Goal: Ask a question

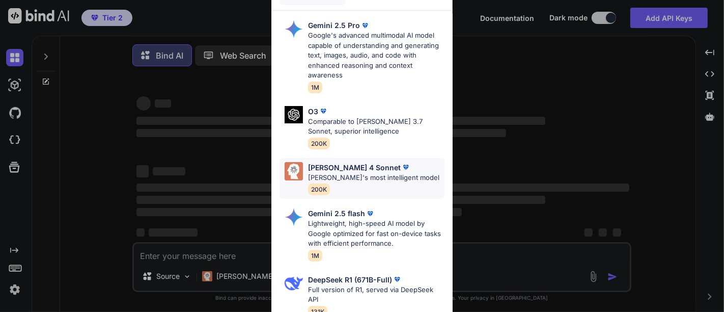
click at [339, 174] on p "[PERSON_NAME]'s most intelligent model" at bounding box center [373, 178] width 131 height 10
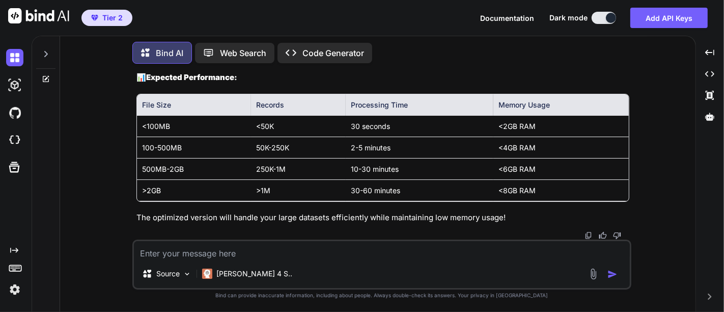
scroll to position [13614, 0]
click at [45, 51] on icon at bounding box center [46, 54] width 4 height 6
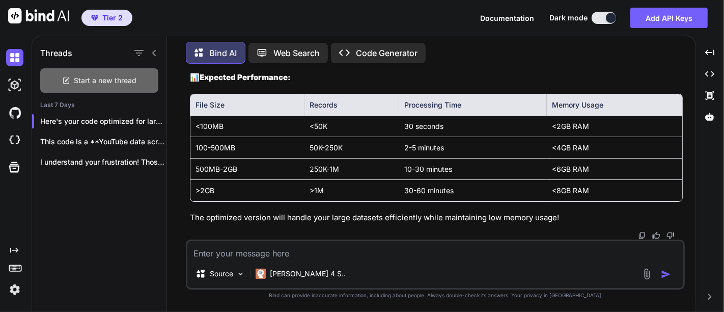
click at [93, 77] on span "Start a new thread" at bounding box center [105, 80] width 63 height 10
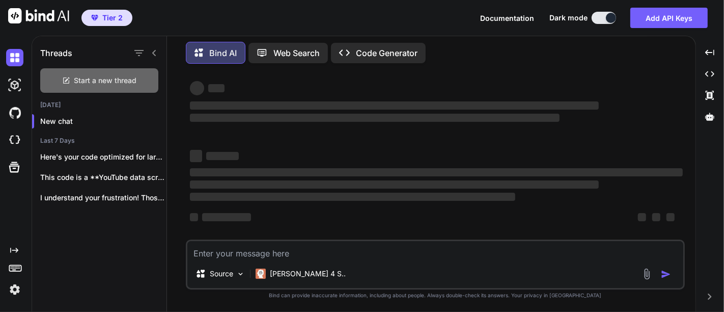
scroll to position [13, 0]
type textarea "x"
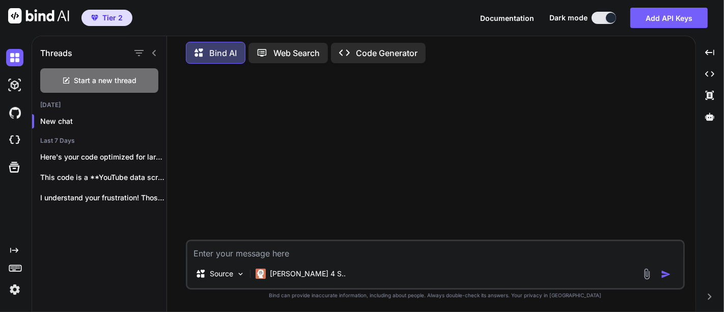
click at [304, 255] on textarea at bounding box center [435, 250] width 496 height 18
paste textarea "I have a csv file which contains following columns Site Name,Site URL,Site Info…"
type textarea "I have a csv file which contains following columns Site Name,Site URL,Site Info…"
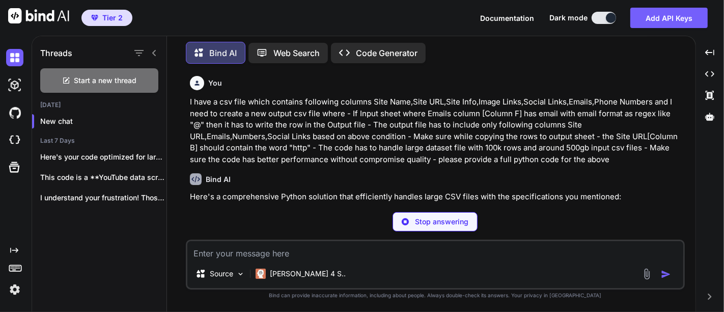
click at [342, 198] on p "Here's a comprehensive Python solution that efficiently handles large CSV files…" at bounding box center [436, 197] width 493 height 12
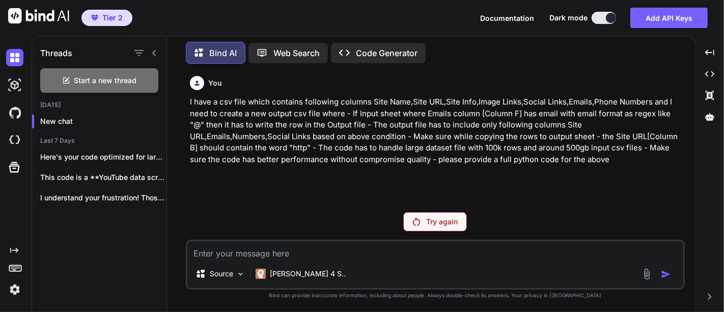
click at [428, 127] on p "I have a csv file which contains following columns Site Name,Site URL,Site Info…" at bounding box center [436, 130] width 493 height 69
click at [423, 226] on div "Try again" at bounding box center [435, 221] width 64 height 19
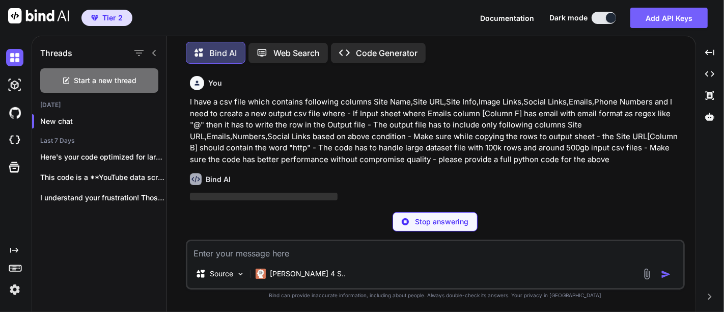
click at [339, 137] on p "I have a csv file which contains following columns Site Name,Site URL,Site Info…" at bounding box center [436, 130] width 493 height 69
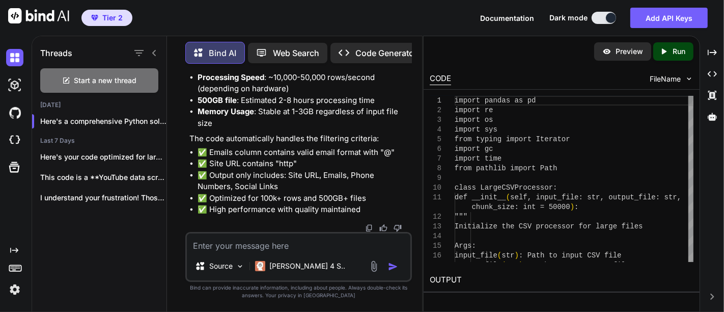
scroll to position [2820, 0]
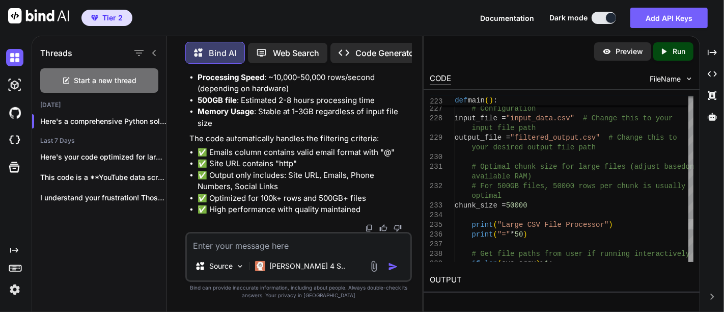
click at [694, 225] on div at bounding box center [691, 224] width 5 height 10
type textarea "import pandas as pd import re import os import sys from typing import Iterator …"
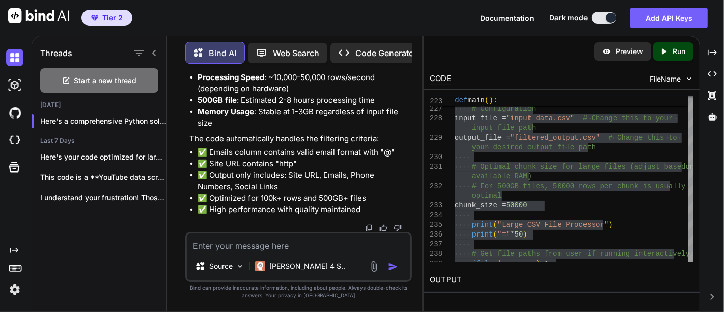
click at [255, 243] on textarea at bounding box center [298, 242] width 223 height 18
paste textarea "import pandas as pd import re import os import sys from typing import Iterator …"
type textarea "would you tell the paths have correctly given...import pandas as pd import re i…"
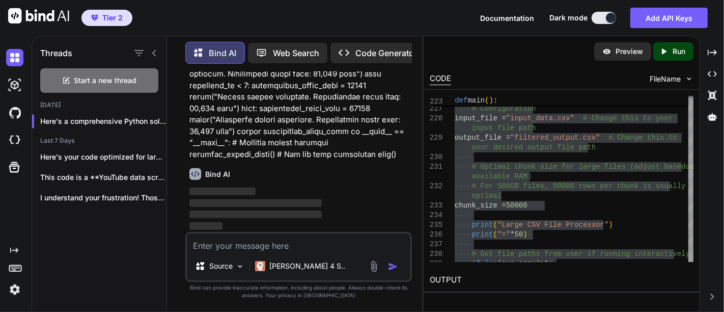
scroll to position [4179, 0]
click at [715, 53] on icon at bounding box center [712, 52] width 9 height 6
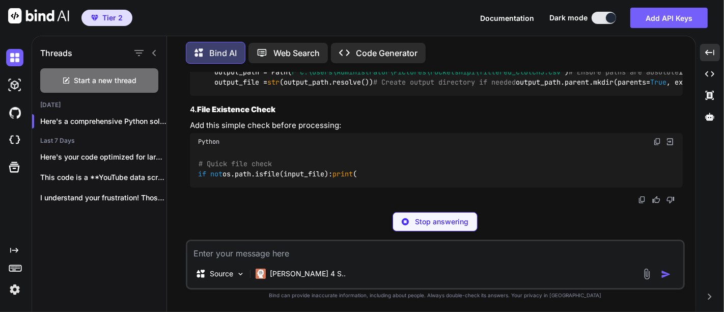
scroll to position [5713, 0]
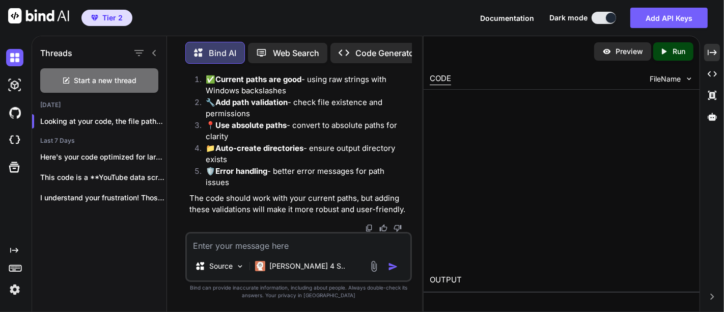
scroll to position [7768, 0]
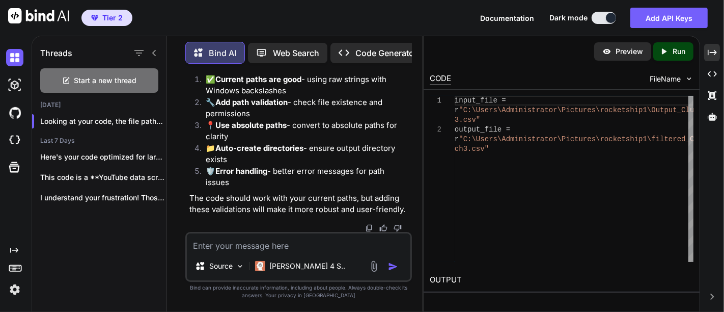
click at [310, 243] on textarea at bounding box center [298, 242] width 223 height 18
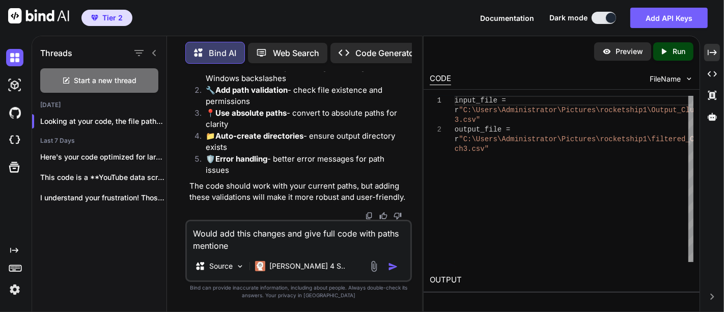
type textarea "Would add this changes and give full code with paths mentioned"
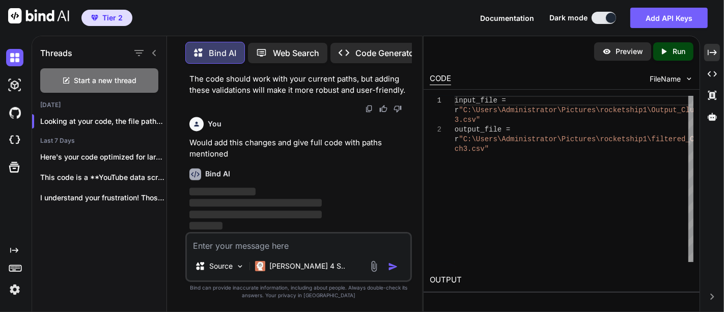
scroll to position [7914, 0]
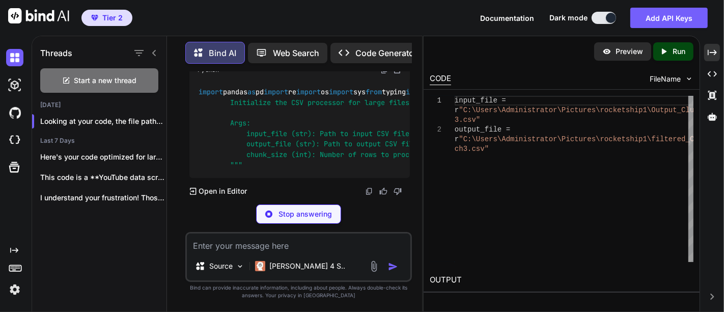
click at [321, 30] on div "Bind AI" at bounding box center [300, 24] width 220 height 12
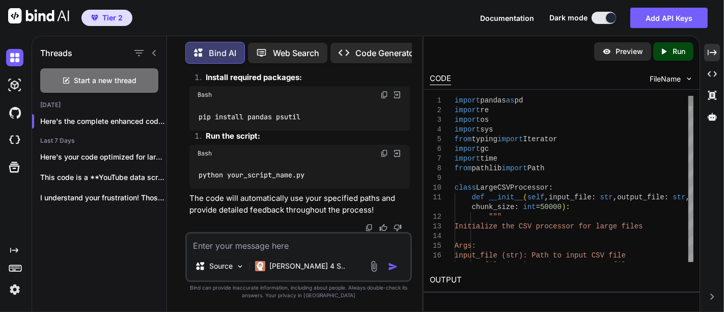
scroll to position [0, 0]
type textarea "import pandas as pd import re import os import sys from typing import Iterator …"
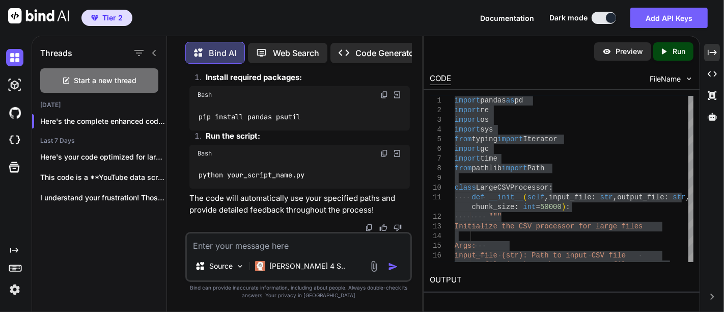
click at [293, 243] on textarea at bounding box center [298, 242] width 223 height 18
paste textarea "L:\Ipsum\Dolorsitametc\AdipiscIngelits\doeiusModtemp0\inci\Utlabor\etdolo.mag A…"
type textarea "L:\Ipsum\Dolorsitametc\AdipiscIngelits\doeiusModtemp0\inci\Utlabor\etdolo.mag A…"
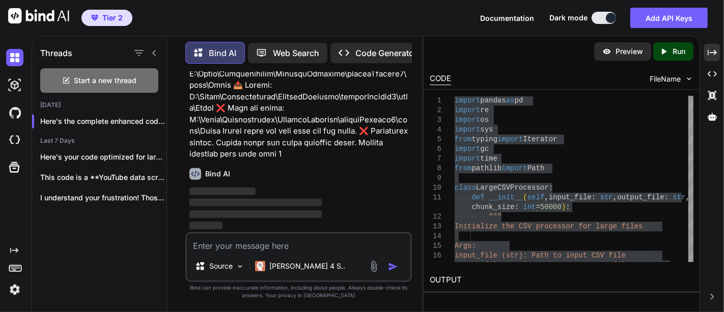
scroll to position [13262, 0]
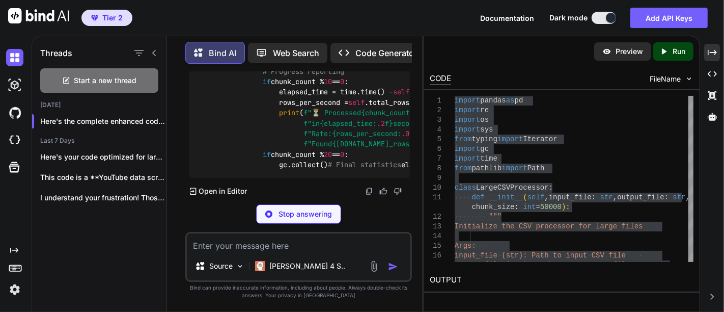
scroll to position [15926, 0]
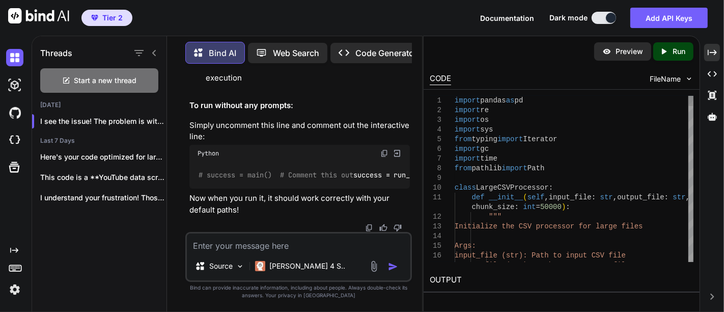
scroll to position [0, 0]
type textarea "import pandas as pd import re import os import sys from typing import Iterator …"
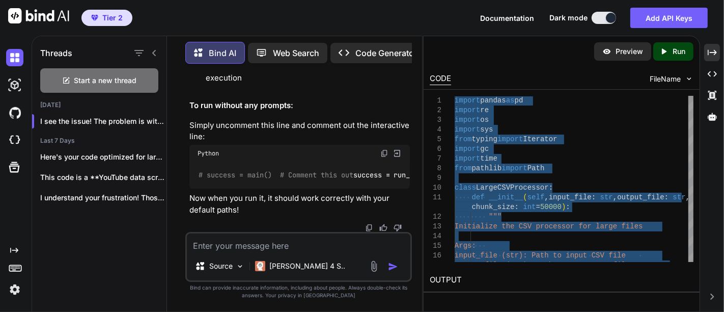
click at [292, 240] on textarea at bounding box center [298, 242] width 223 height 18
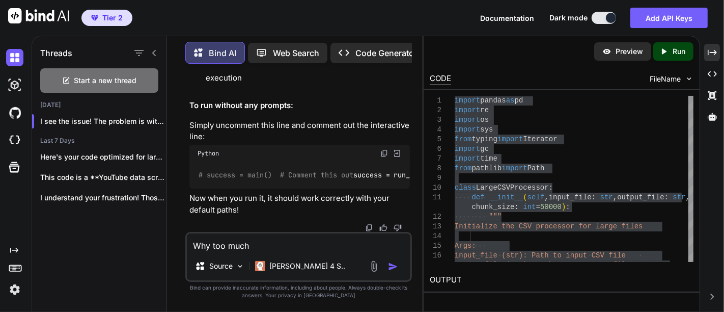
click at [312, 199] on p "Now when you run it, it should work correctly with your default paths!" at bounding box center [300, 204] width 220 height 23
click at [257, 248] on textarea "Why too much" at bounding box center [298, 242] width 223 height 18
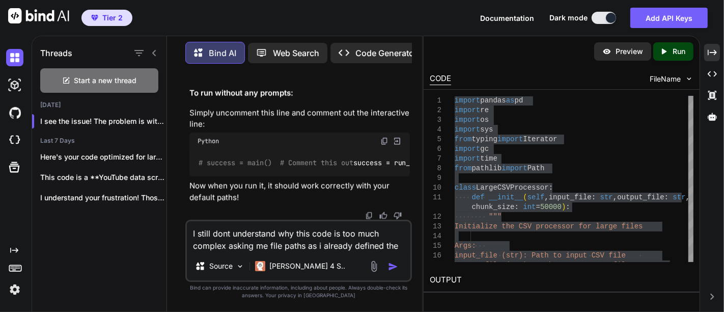
scroll to position [19221, 0]
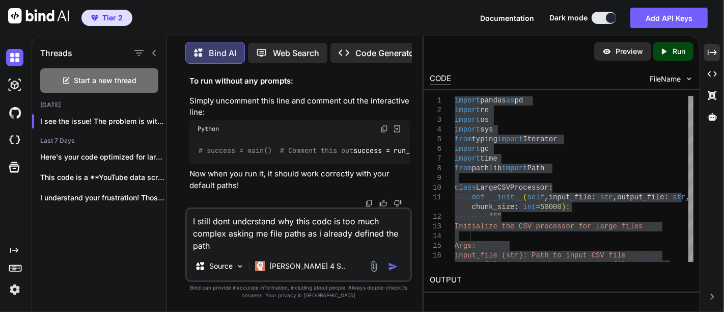
type textarea "I still dont understand why this code is too much complex asking me file paths …"
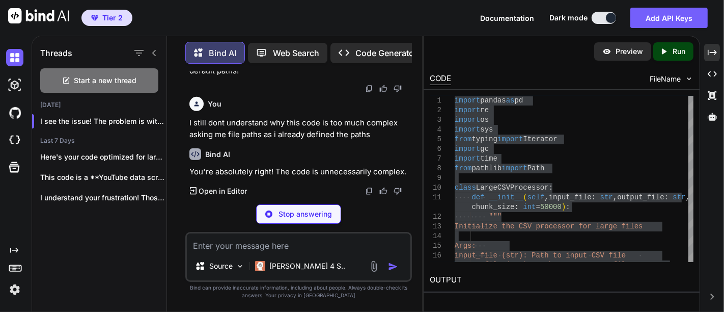
scroll to position [19315, 0]
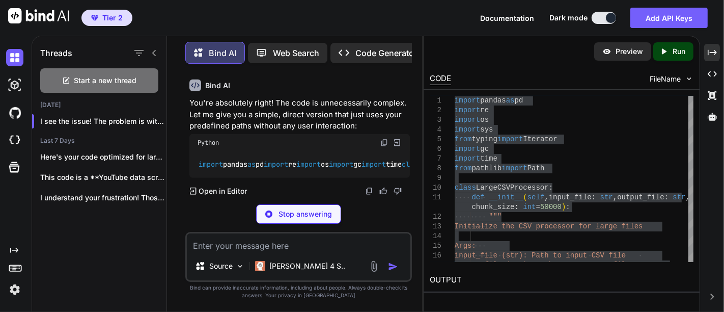
click at [298, 132] on p "You're absolutely right! The code is unnecessarily complex. Let me give you a s…" at bounding box center [300, 114] width 220 height 35
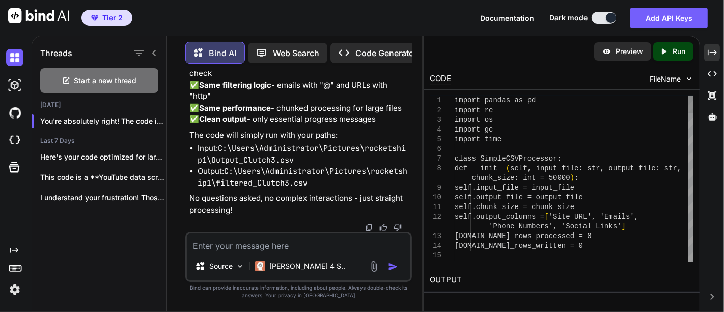
scroll to position [20989, 0]
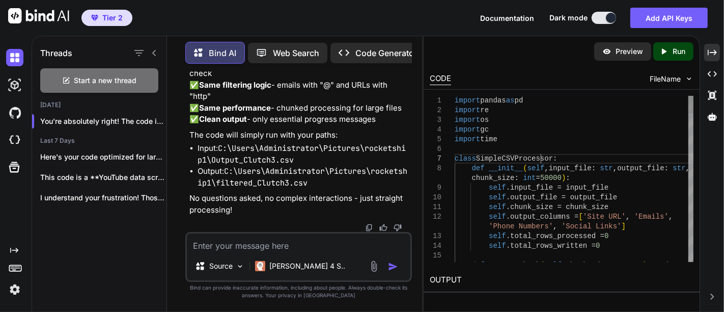
type textarea "import pandas as pd import re import os import gc import time class SimpleCSVPr…"
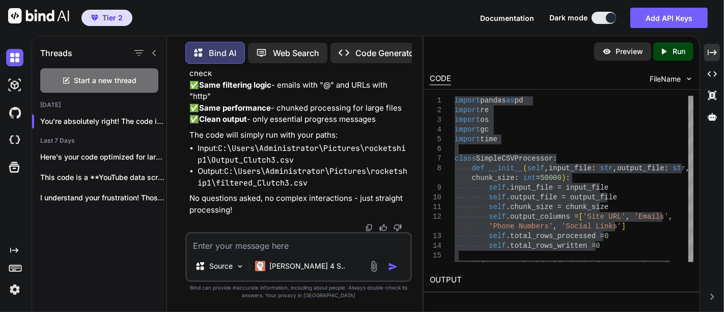
click at [256, 248] on textarea at bounding box center [298, 242] width 223 height 18
type textarea "I"
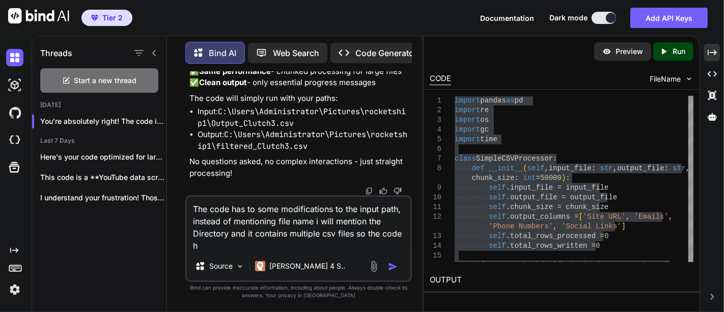
scroll to position [21024, 0]
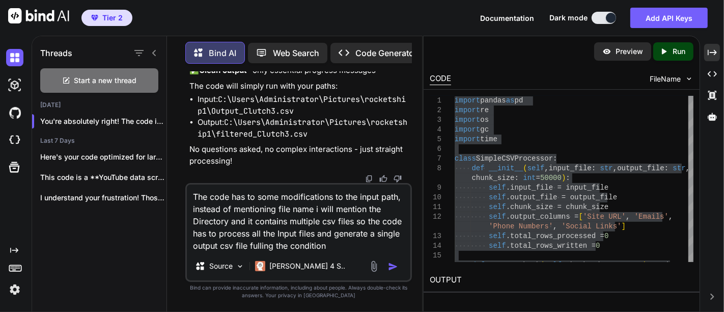
type textarea "The code has to some modifications to the input path, instead of mentioning fil…"
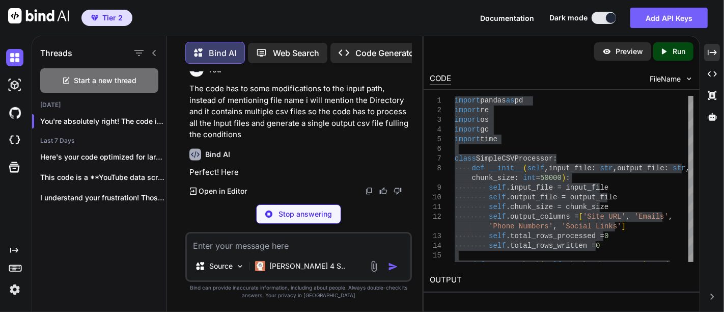
scroll to position [21142, 0]
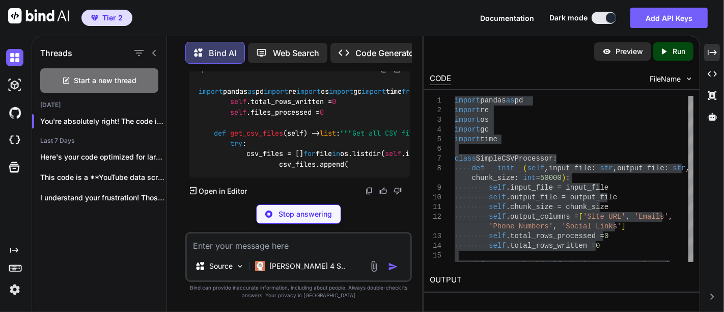
click at [309, 59] on p "Perfect! Here's the modified code that processes all CSV files in a directory a…" at bounding box center [300, 41] width 220 height 35
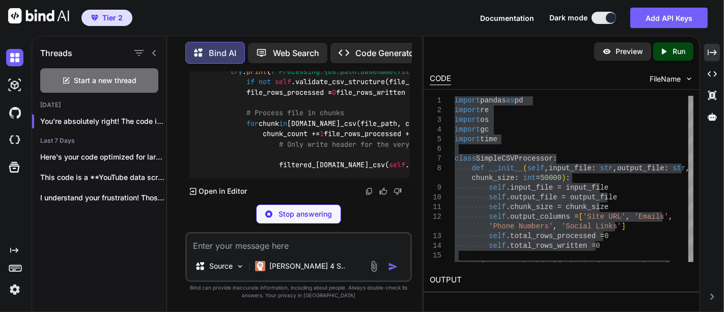
scroll to position [22282, 0]
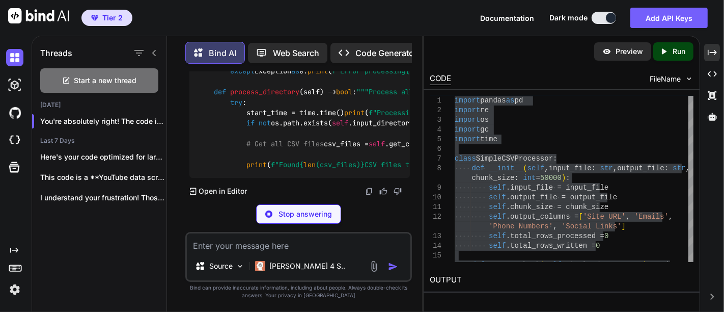
click at [227, 244] on textarea at bounding box center [298, 242] width 223 height 18
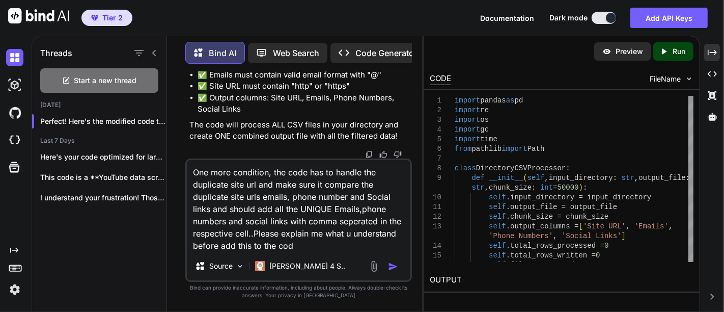
type textarea "One more condition, the code has to handle the duplicate site url and make sure…"
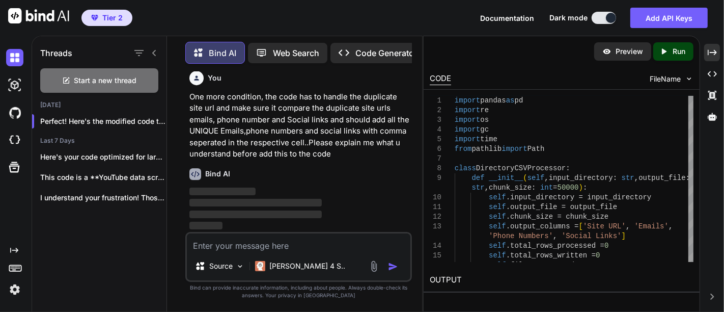
scroll to position [24130, 0]
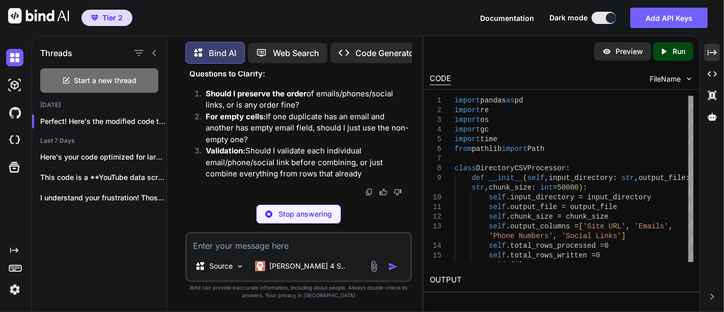
scroll to position [24311, 0]
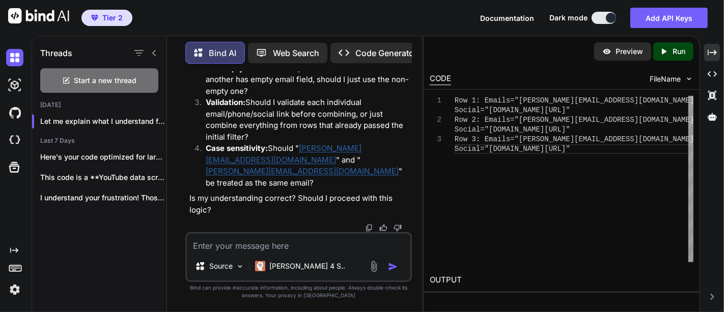
click at [294, 136] on p "Validation: Should I validate each individual email/phone/social link before co…" at bounding box center [308, 120] width 204 height 46
click at [215, 250] on textarea at bounding box center [298, 242] width 223 height 18
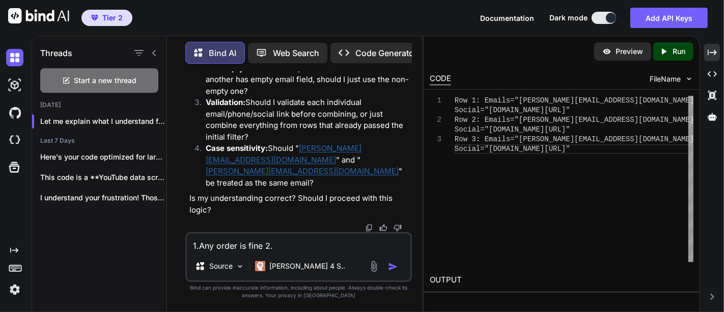
click at [254, 97] on p "For empty cells: If one duplicate has an email and another has empty email fiel…" at bounding box center [308, 80] width 204 height 35
click at [277, 250] on textarea "1.Any order is fine 2." at bounding box center [298, 242] width 223 height 18
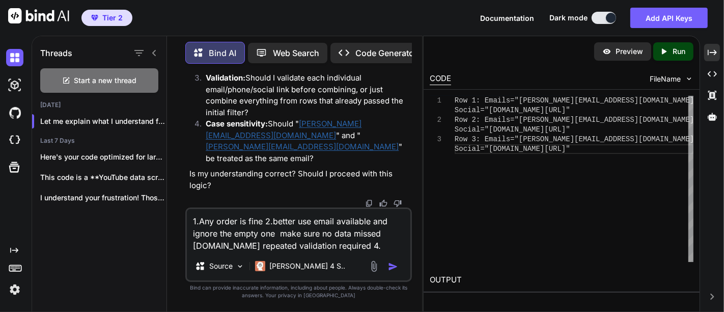
click at [286, 118] on p "Validation: Should I validate each individual email/phone/social link before co…" at bounding box center [308, 95] width 204 height 46
click at [322, 250] on textarea "1.Any order is fine 2.better use email available and ignore the empty one make …" at bounding box center [298, 230] width 223 height 43
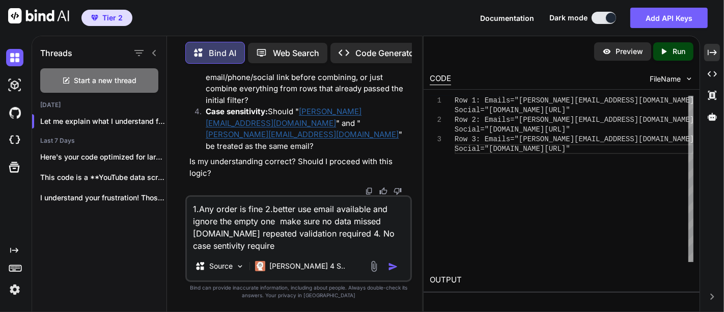
type textarea "1.Any order is fine 2.better use email available and ignore the empty one make …"
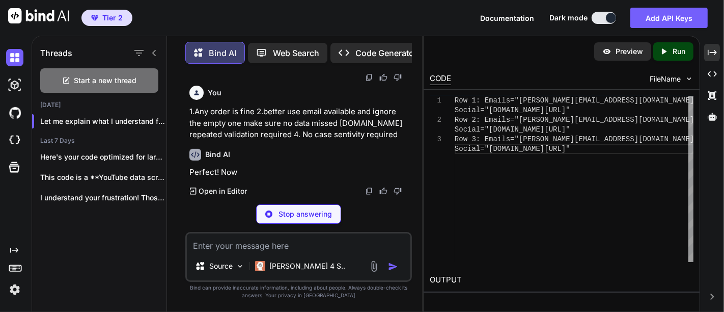
scroll to position [24982, 0]
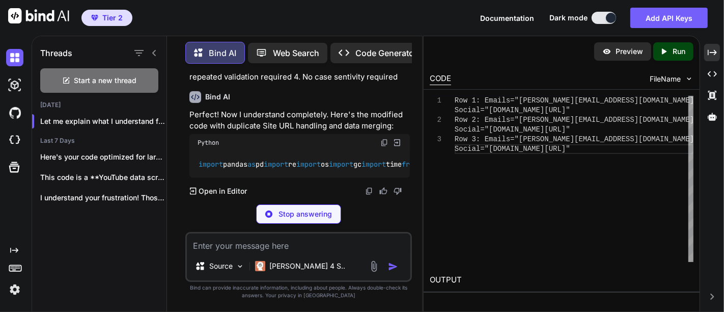
click at [334, 103] on div "Bind AI" at bounding box center [300, 97] width 220 height 12
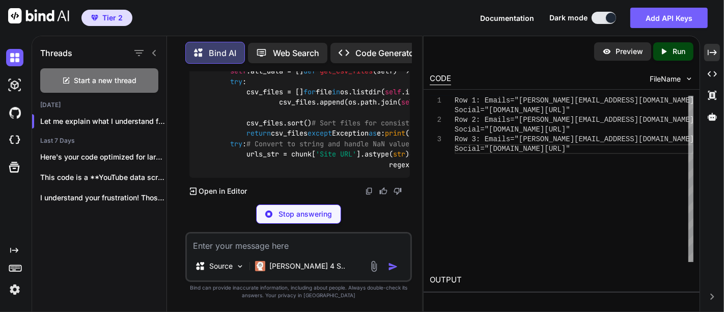
scroll to position [25508, 0]
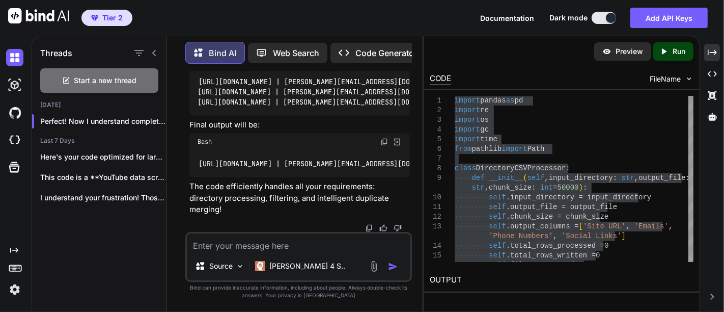
click at [252, 244] on textarea at bounding box center [298, 242] width 223 height 18
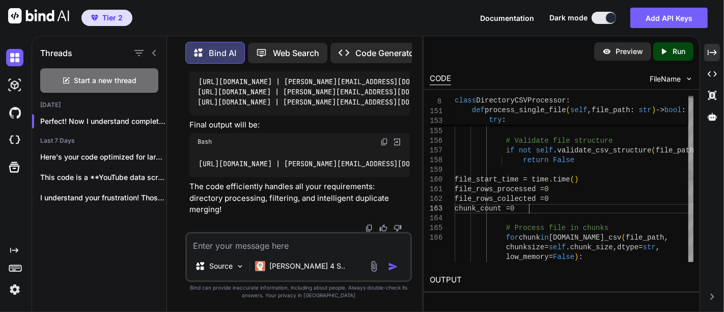
type textarea "# Process file in chunks for chunk in [DOMAIN_NAME]_csv(file_path, chunksize=se…"
